Goal: Information Seeking & Learning: Learn about a topic

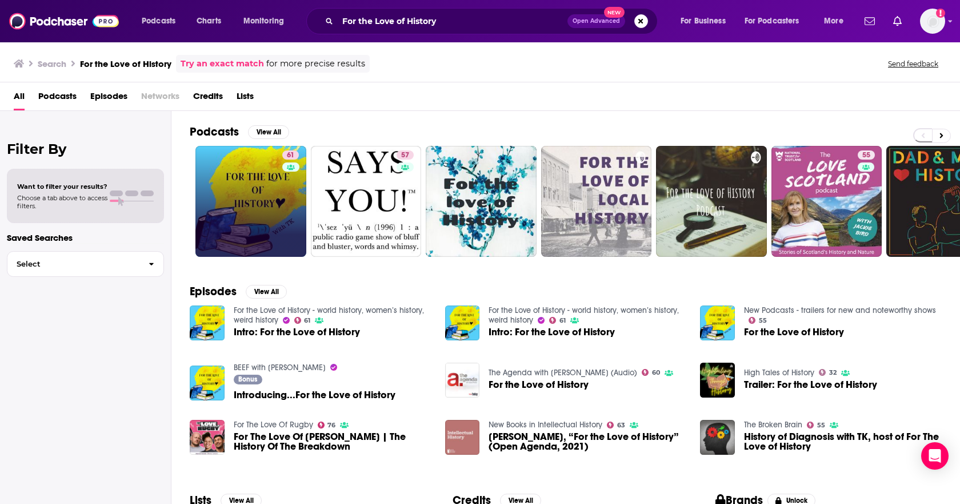
click at [263, 179] on link "61" at bounding box center [250, 201] width 111 height 111
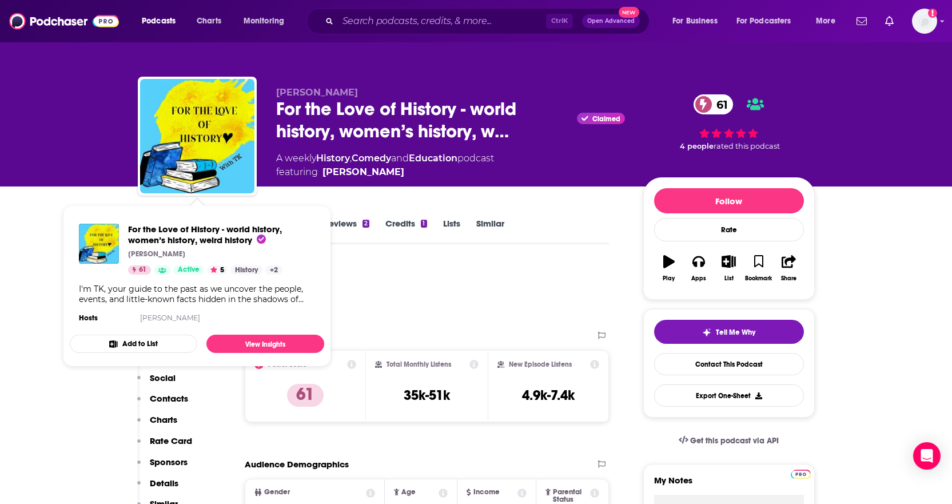
click at [429, 294] on div "Podcast Insights" at bounding box center [369, 291] width 462 height 58
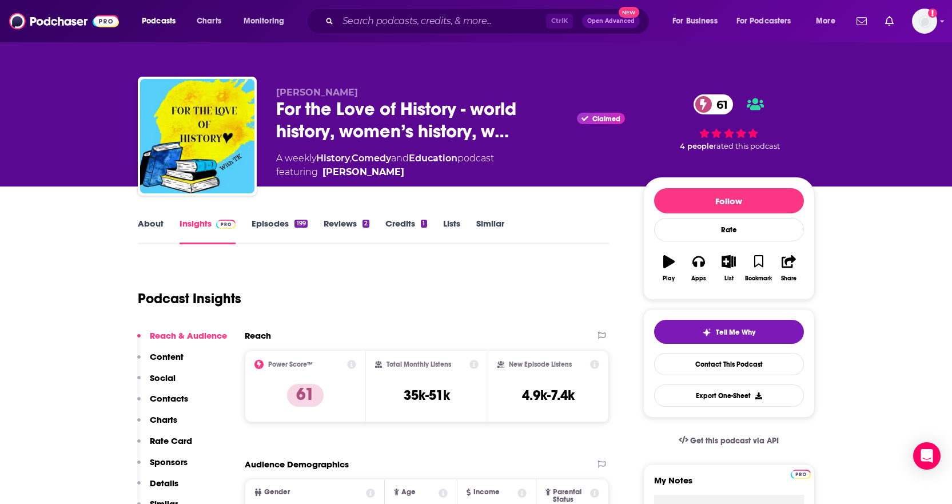
click at [379, 274] on div "Podcast Insights" at bounding box center [369, 291] width 462 height 58
click at [143, 223] on link "About" at bounding box center [151, 231] width 26 height 26
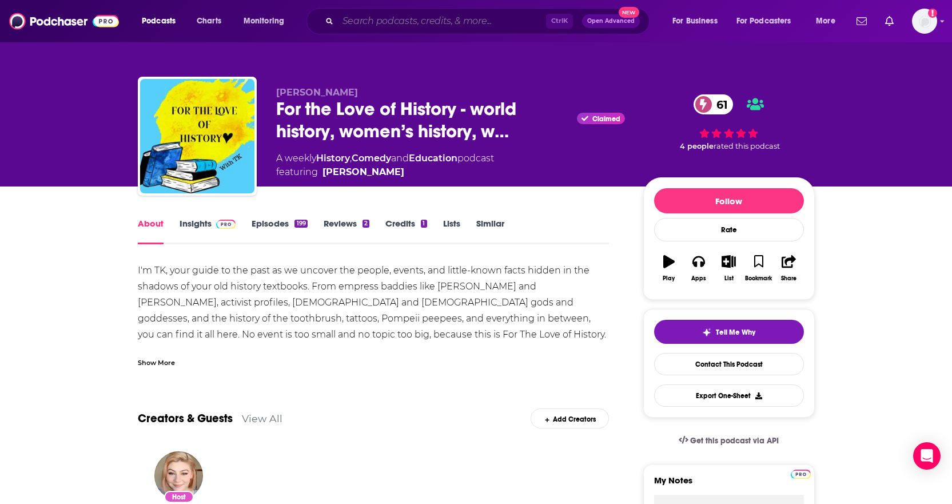
click at [403, 25] on input "Search podcasts, credits, & more..." at bounding box center [442, 21] width 208 height 18
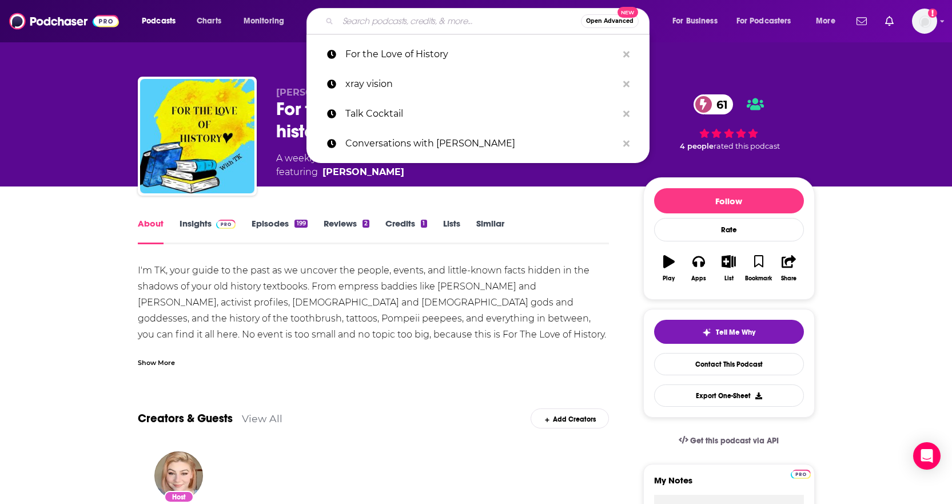
paste input "History Nerds United"
type input "History Nerds United"
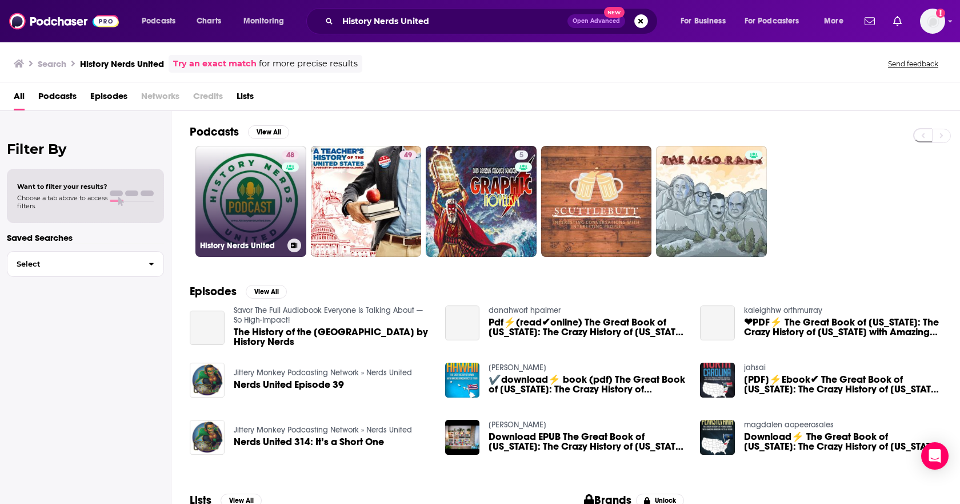
click at [259, 203] on link "48 History Nerds United" at bounding box center [250, 201] width 111 height 111
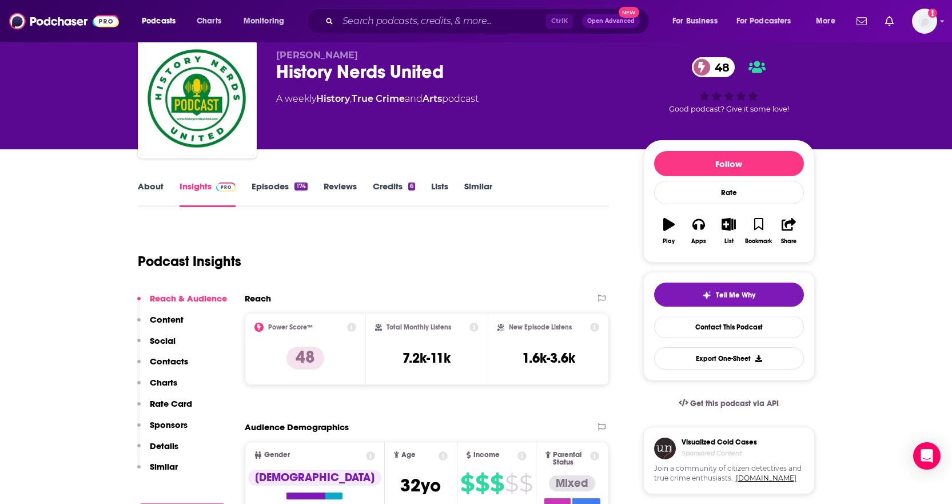
scroll to position [57, 0]
